Goal: Information Seeking & Learning: Learn about a topic

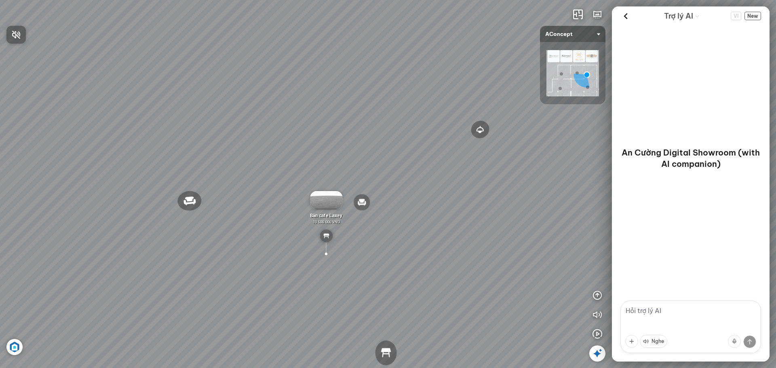
drag, startPoint x: 548, startPoint y: 192, endPoint x: 382, endPoint y: 160, distance: 169.1
click at [382, 160] on div at bounding box center [388, 184] width 776 height 368
click at [651, 311] on textarea at bounding box center [690, 327] width 141 height 53
type textarea "tôi muốn tìm mẫu gỗ an cường màu đỏ"
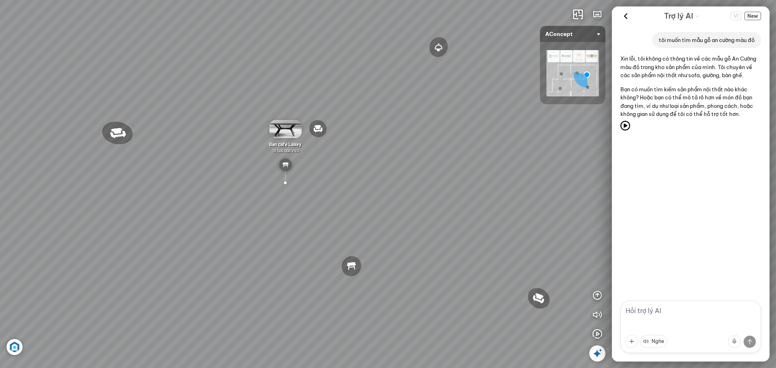
drag, startPoint x: 473, startPoint y: 210, endPoint x: 425, endPoint y: 133, distance: 91.2
click at [425, 133] on div "Ghế thư [PERSON_NAME] Ghế làm việc Winslow Bàn ăn Laxey Gối Tựa Lưng Họa Tiết H…" at bounding box center [388, 184] width 776 height 368
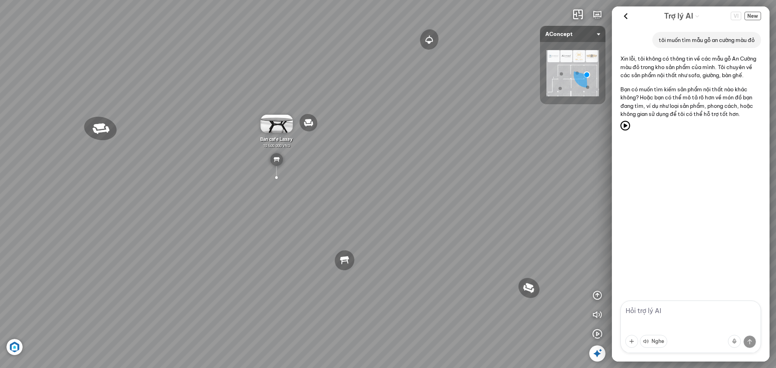
click at [676, 309] on textarea at bounding box center [690, 327] width 141 height 53
type textarea "mẫu nào là best saler"
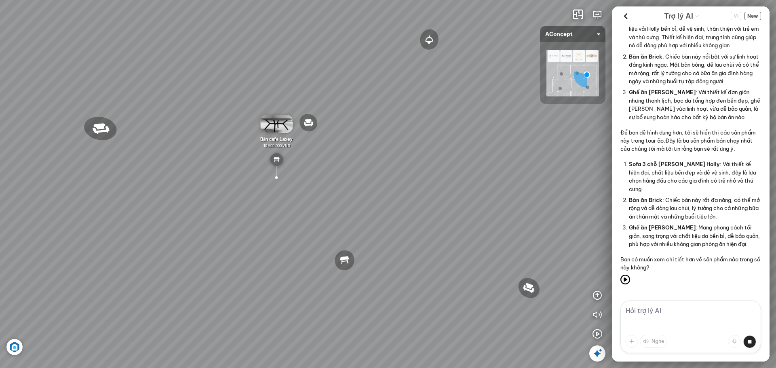
scroll to position [343, 0]
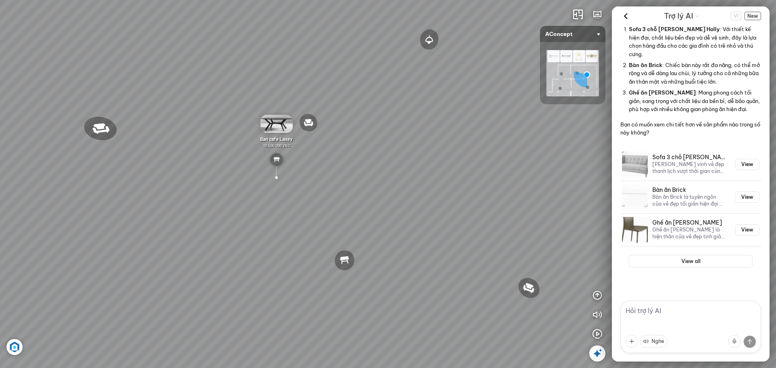
drag, startPoint x: 309, startPoint y: 152, endPoint x: 225, endPoint y: 194, distance: 94.7
click at [315, 158] on div "Ghế thư [PERSON_NAME] Ghế làm việc Winslow Bàn ăn Laxey Gối Tựa Lưng Họa Tiết H…" at bounding box center [388, 184] width 776 height 368
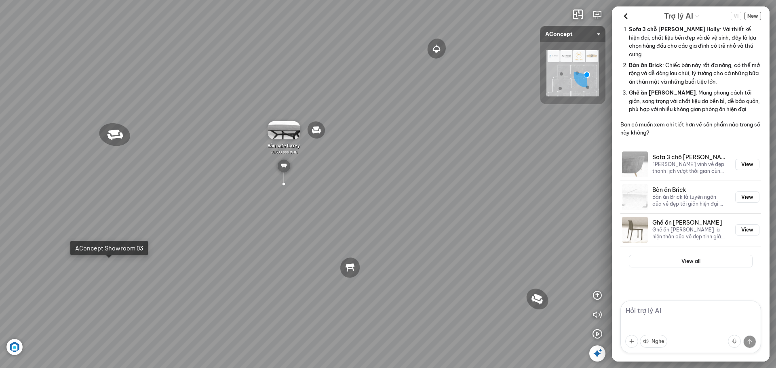
click at [108, 269] on div "Ghế thư [PERSON_NAME] Ghế làm việc Winslow Bàn ăn Laxey Gối Tựa Lưng Họa Tiết H…" at bounding box center [388, 184] width 776 height 368
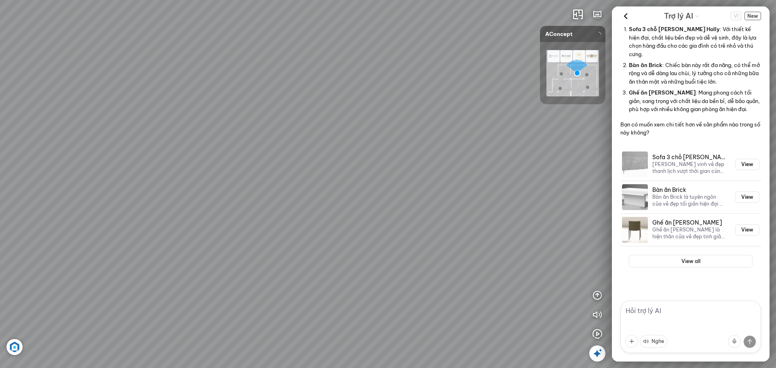
click at [416, 182] on div at bounding box center [388, 184] width 776 height 368
drag, startPoint x: 476, startPoint y: 179, endPoint x: 397, endPoint y: 169, distance: 79.4
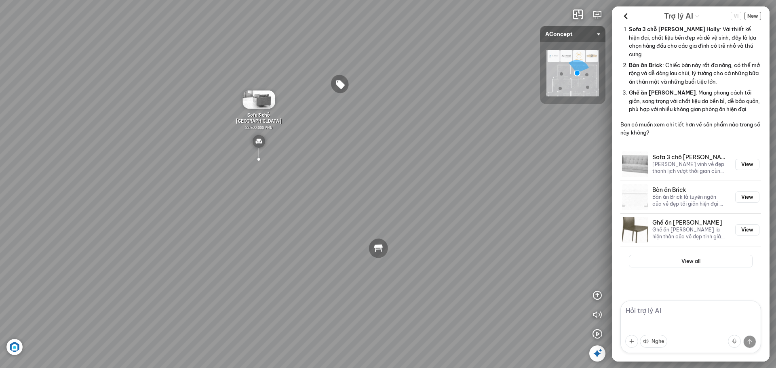
click at [402, 169] on div "Tranh in Thành phố 7.000.000 VND Bàn làm việc [PERSON_NAME] 7.300.000 VND Gối T…" at bounding box center [388, 184] width 776 height 368
click at [357, 175] on div "Tranh in Thành phố 7.000.000 VND Bàn làm việc [PERSON_NAME] 7.300.000 VND Gối T…" at bounding box center [388, 184] width 776 height 368
drag, startPoint x: 331, startPoint y: 193, endPoint x: 433, endPoint y: 207, distance: 103.5
click at [404, 193] on div "Tranh in Thành phố 7.000.000 VND Bàn làm việc [PERSON_NAME] 7.300.000 VND Gối T…" at bounding box center [388, 184] width 776 height 368
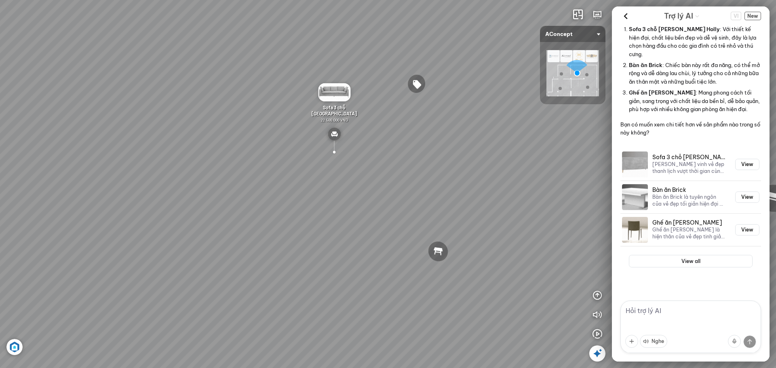
click at [380, 172] on div "Tranh in Thành phố 7.000.000 VND Bàn làm việc [PERSON_NAME] 7.300.000 VND Gối T…" at bounding box center [388, 184] width 776 height 368
click at [430, 84] on div "Tranh in Thành phố 7.000.000 VND Bàn làm việc [PERSON_NAME] 7.300.000 VND Gối T…" at bounding box center [388, 184] width 776 height 368
click at [420, 84] on div at bounding box center [416, 84] width 19 height 20
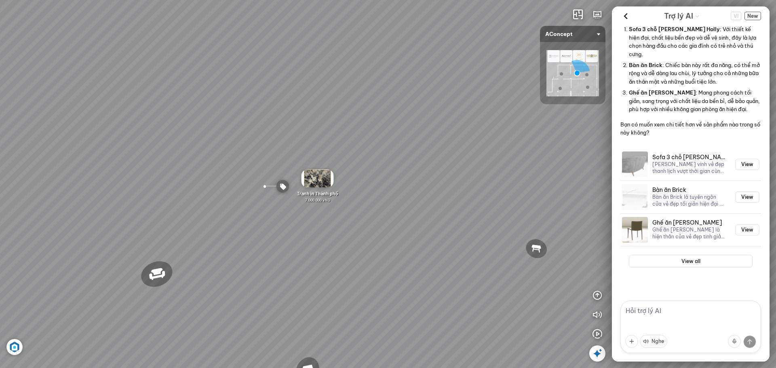
click at [290, 263] on div "Tranh in Thành phố 7.000.000 VND Bàn làm việc [PERSON_NAME] 7.300.000 VND Gối T…" at bounding box center [388, 184] width 776 height 368
click at [289, 287] on div "Tranh in Thành phố 7.000.000 VND Bàn làm việc [PERSON_NAME] 7.300.000 VND Gối T…" at bounding box center [388, 184] width 776 height 368
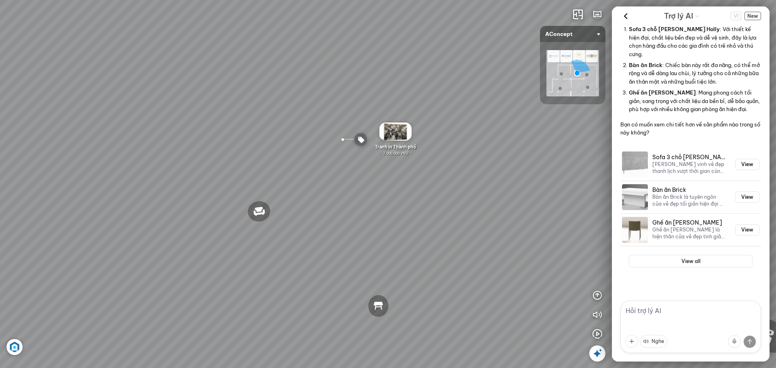
drag, startPoint x: 289, startPoint y: 287, endPoint x: 344, endPoint y: 256, distance: 62.9
click at [429, 218] on div "Tranh in Thành phố 7.000.000 VND Bàn làm việc [PERSON_NAME] 7.300.000 VND Gối T…" at bounding box center [388, 184] width 776 height 368
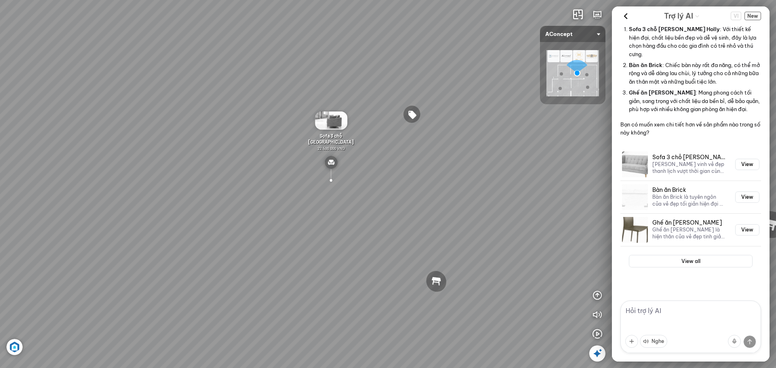
click at [11, 350] on img at bounding box center [14, 347] width 16 height 16
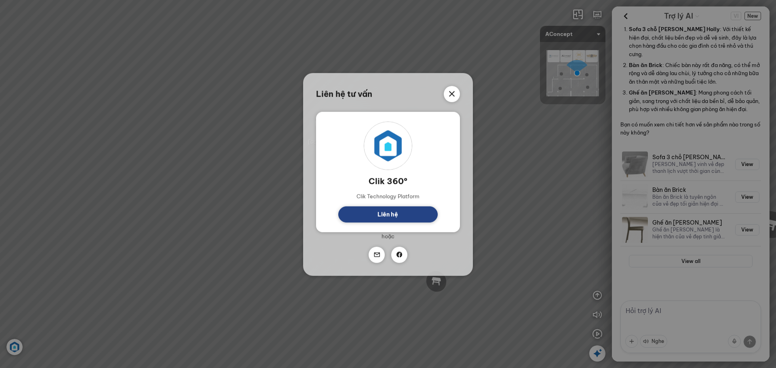
click at [441, 144] on div "Clik 360º Clik Technology Platform Liên hệ" at bounding box center [388, 171] width 144 height 120
click at [451, 107] on div "Liên hệ tư vấn Clik 360º Clik Technology Platform Liên hệ Hoặc" at bounding box center [388, 174] width 144 height 177
click at [452, 95] on icon at bounding box center [452, 94] width 10 height 10
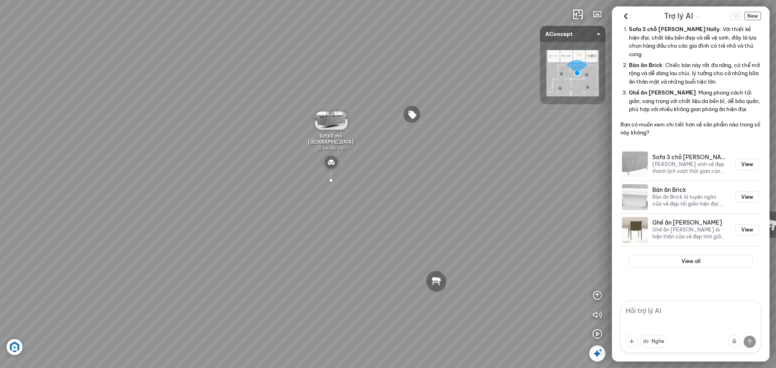
click at [423, 200] on div "Tranh in Thành phố 7.000.000 VND Bàn làm việc [PERSON_NAME] 7.300.000 VND Gối T…" at bounding box center [388, 184] width 776 height 368
click at [330, 164] on img at bounding box center [330, 162] width 13 height 13
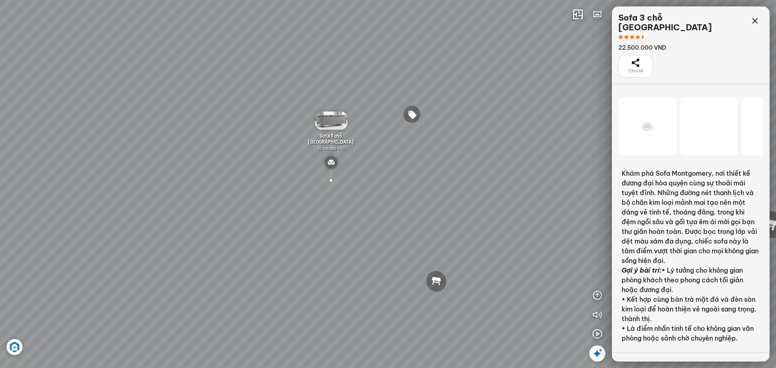
scroll to position [8097, 0]
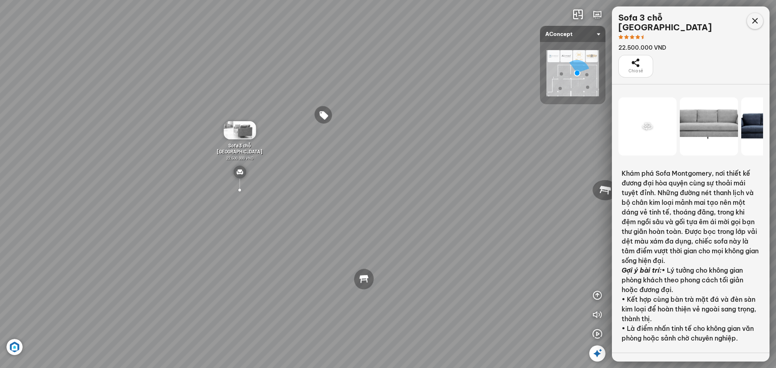
click at [748, 21] on div at bounding box center [754, 21] width 16 height 16
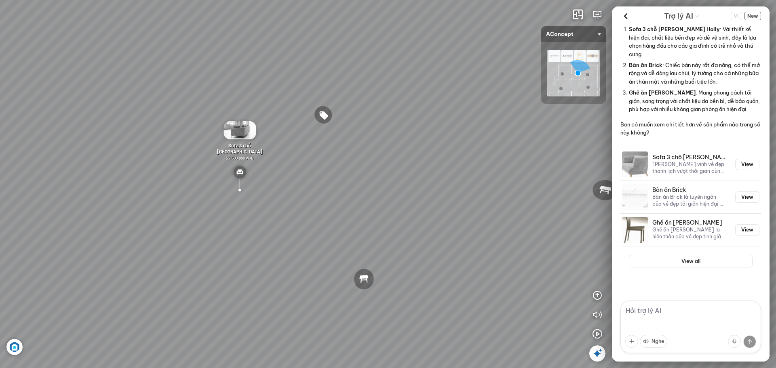
scroll to position [343, 0]
click at [756, 15] on header "Trợ lý AI VI New" at bounding box center [691, 15] width 158 height 19
